Goal: Task Accomplishment & Management: Manage account settings

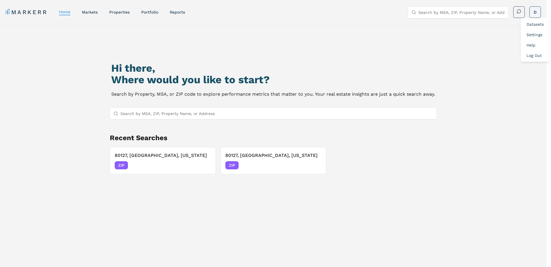
click at [541, 11] on html "MARKERR home markets properties Portfolio reports Search by MSA, ZIP, Property …" at bounding box center [275, 158] width 551 height 316
click at [532, 55] on link "Log Out" at bounding box center [534, 55] width 15 height 5
